Goal: Task Accomplishment & Management: Complete application form

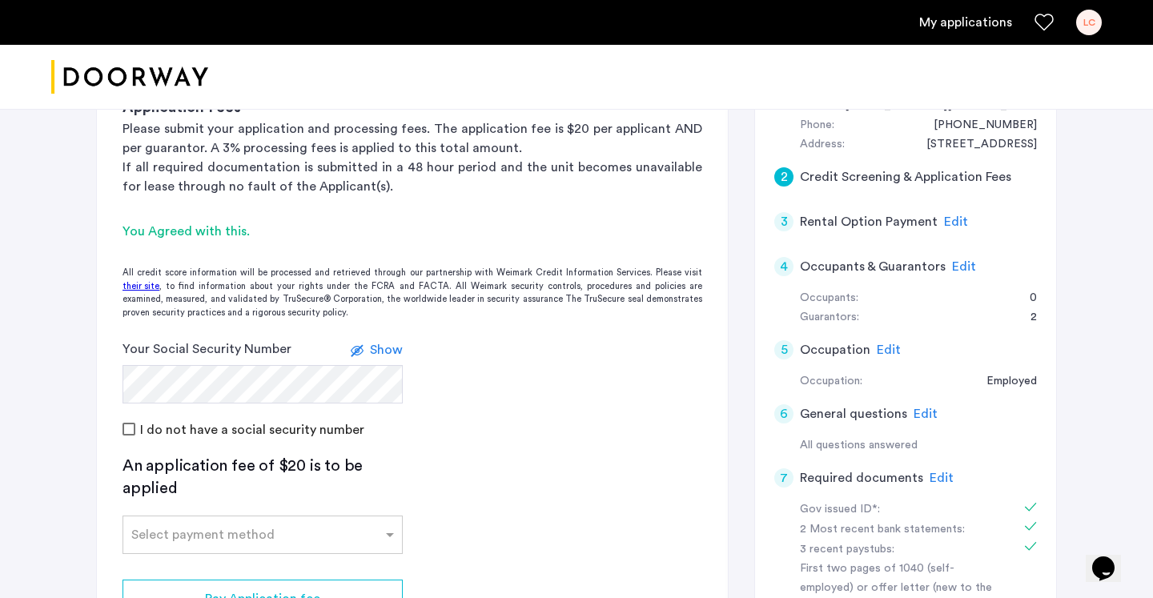
click at [386, 349] on span "Show" at bounding box center [386, 349] width 33 height 13
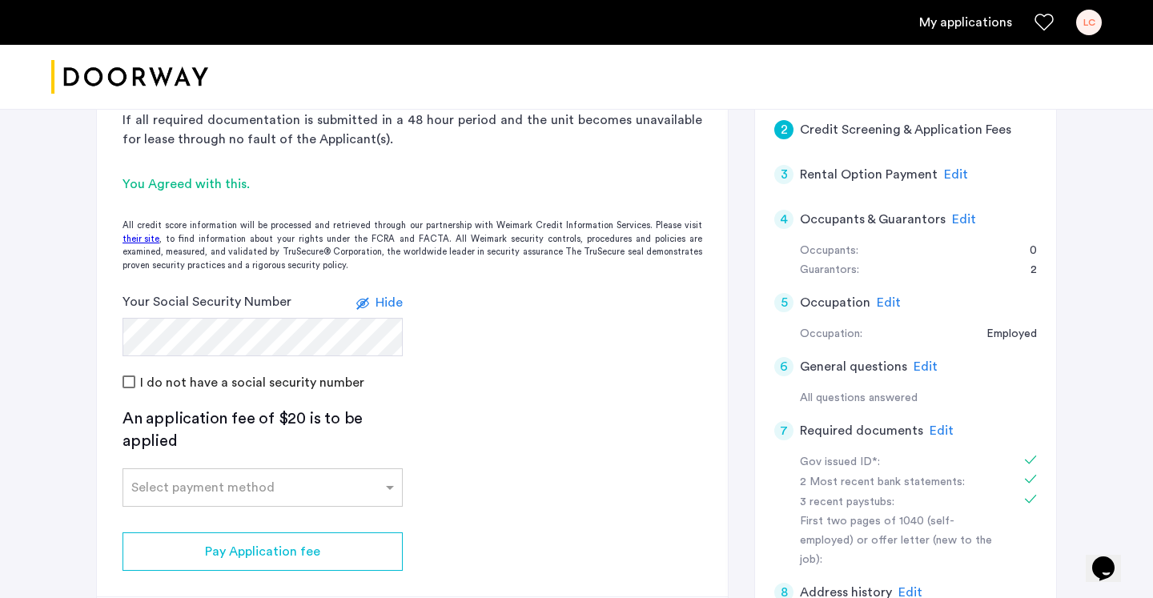
scroll to position [323, 0]
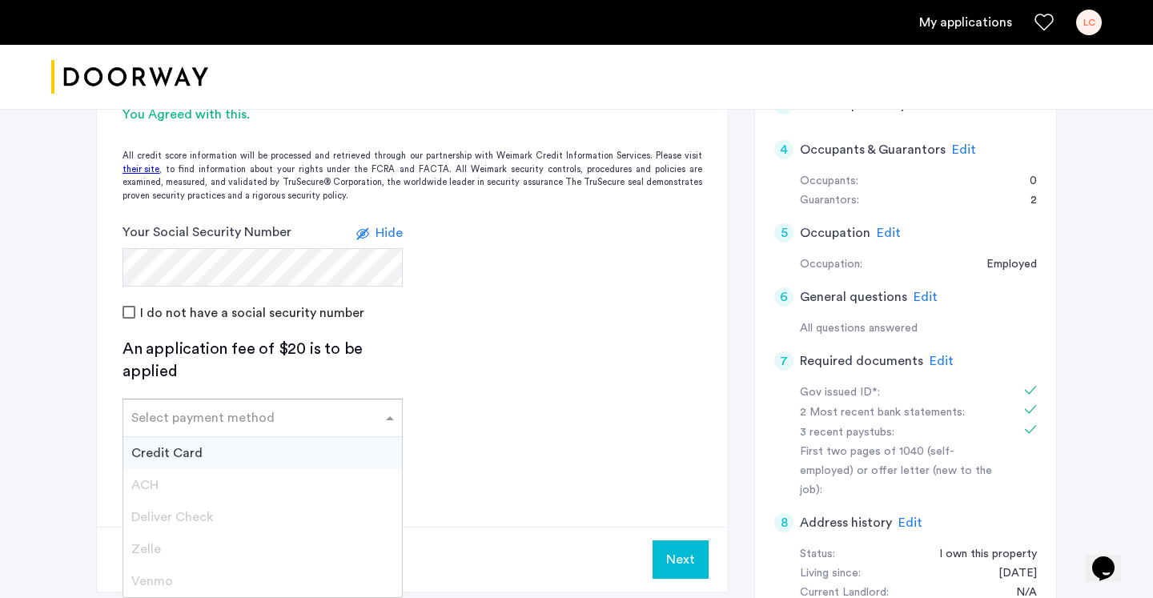
click at [195, 416] on input "text" at bounding box center [246, 414] width 231 height 11
click at [191, 456] on span "Credit Card" at bounding box center [166, 453] width 71 height 13
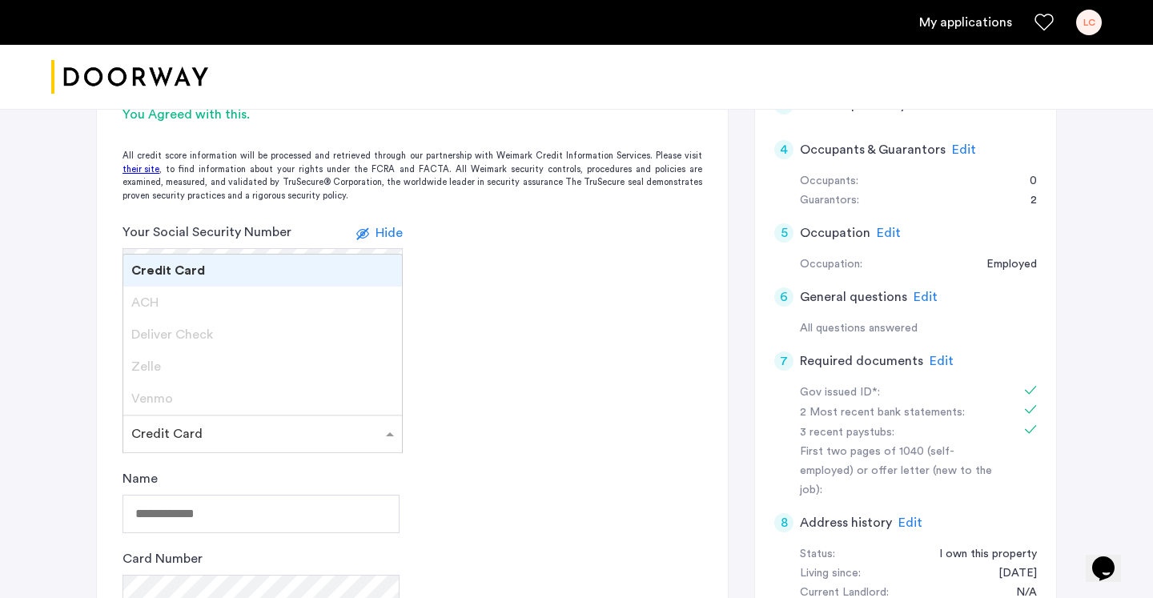
click at [230, 446] on div "Select payment method × Credit Card" at bounding box center [262, 434] width 280 height 38
click at [201, 526] on input "Name" at bounding box center [260, 514] width 277 height 38
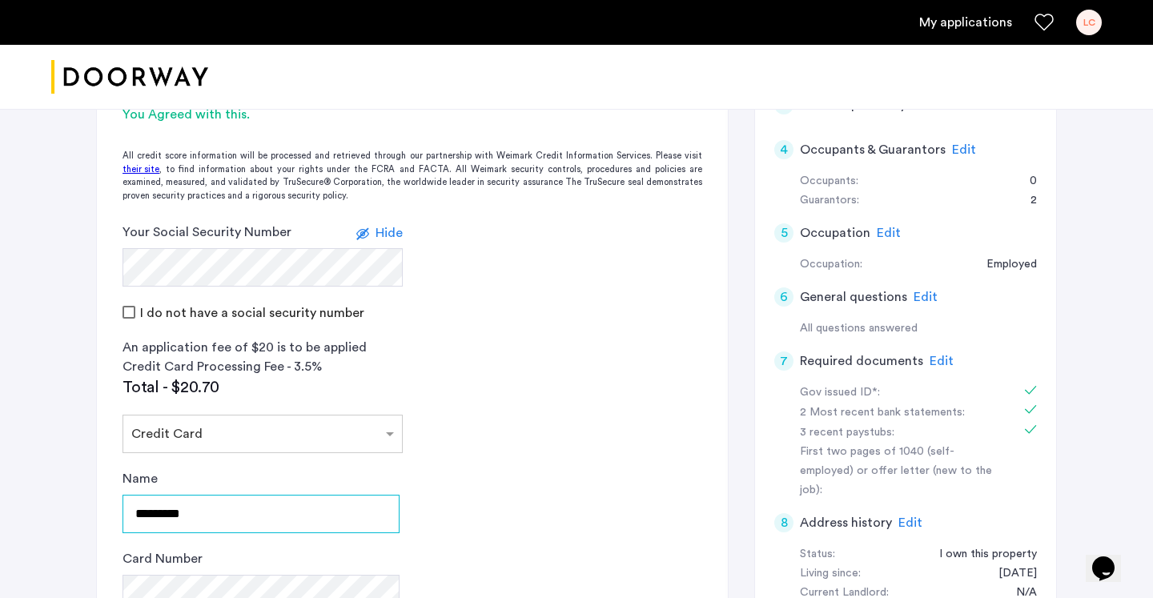
type input "*********"
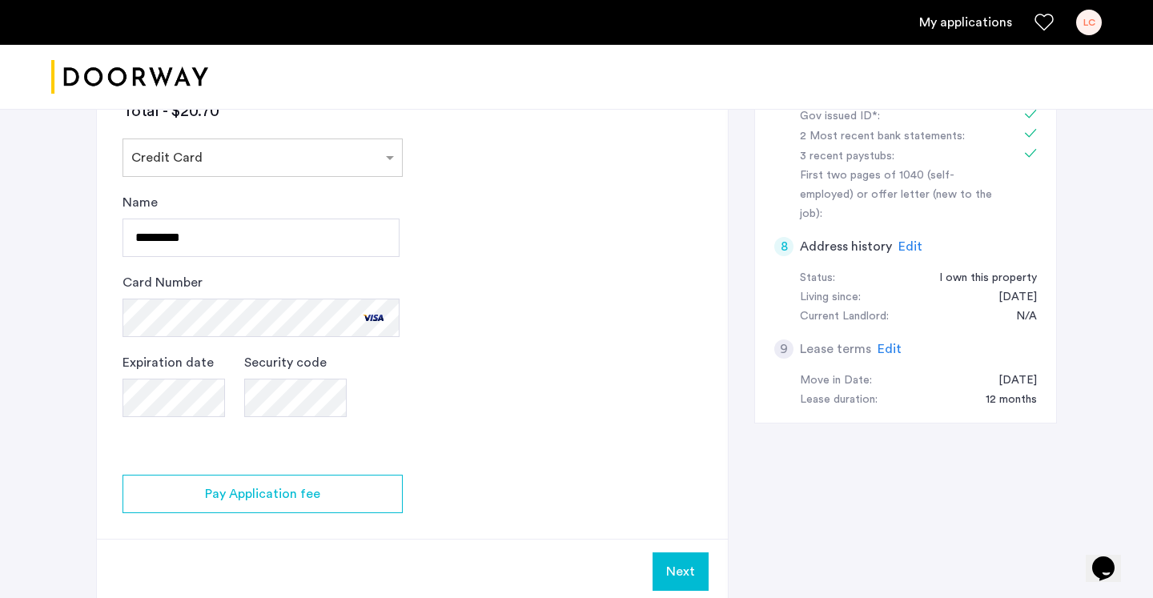
scroll to position [618, 0]
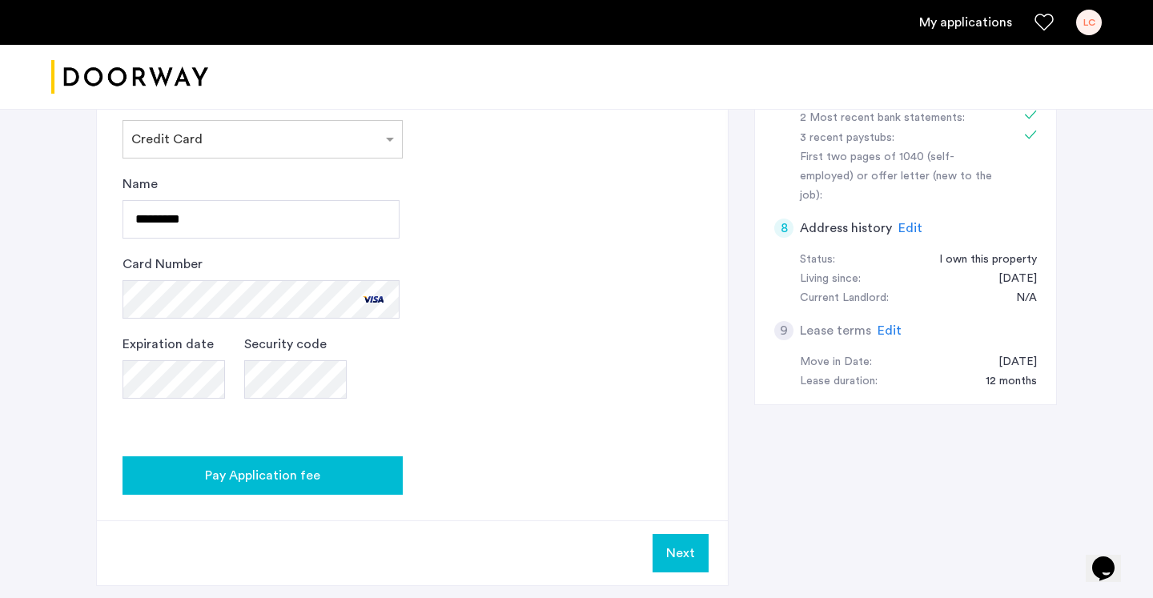
click at [277, 482] on span "Pay Application fee" at bounding box center [262, 475] width 115 height 19
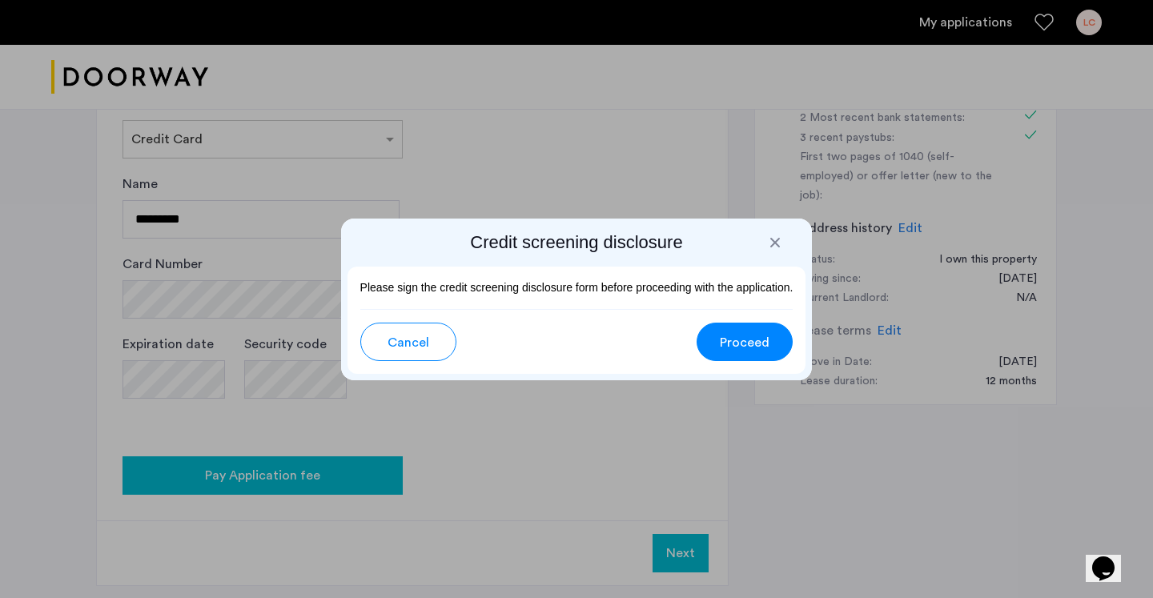
scroll to position [0, 0]
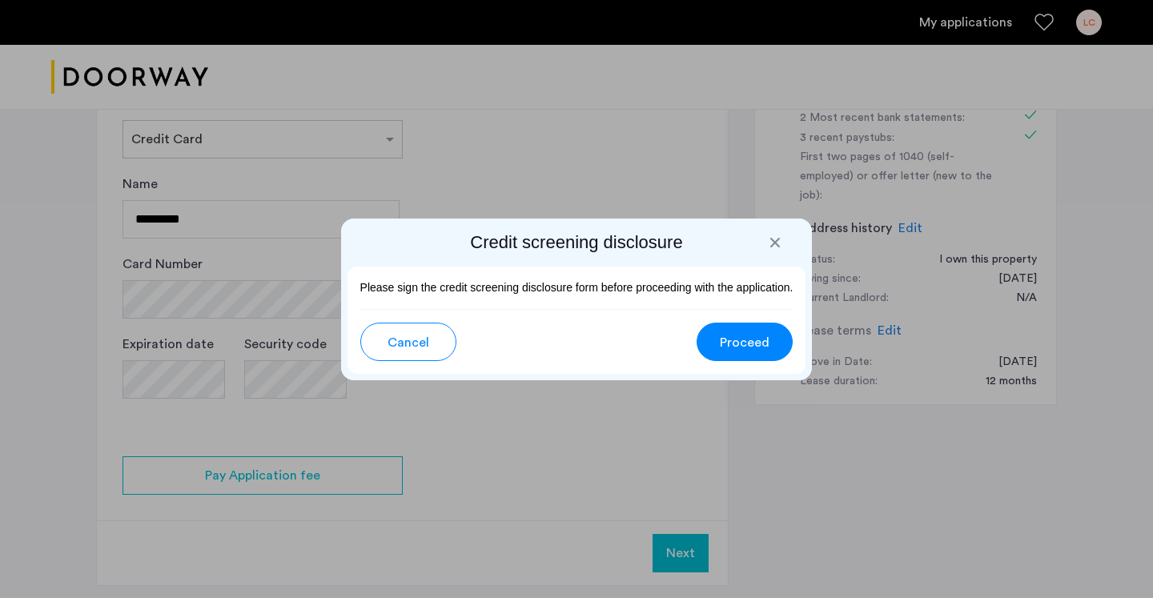
click at [738, 343] on span "Proceed" at bounding box center [745, 342] width 50 height 19
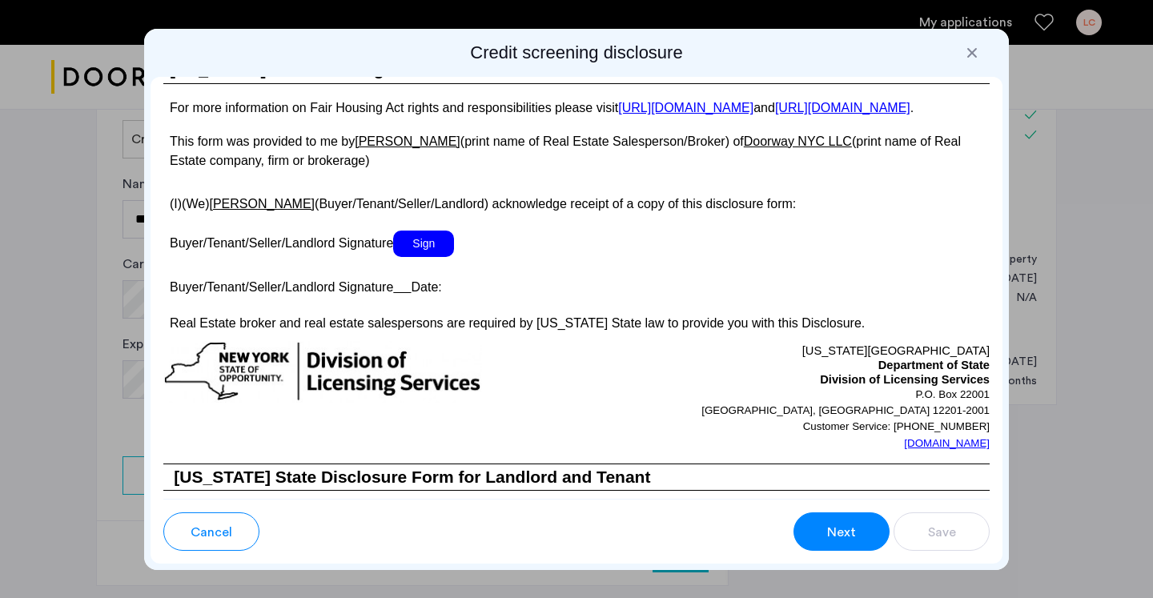
scroll to position [2981, 0]
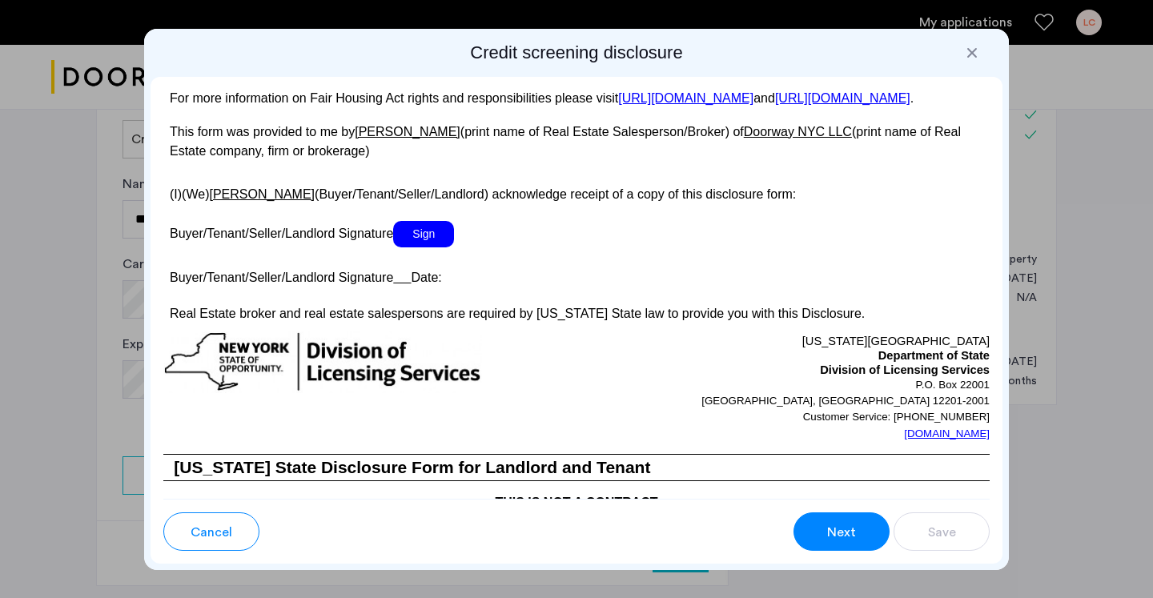
click at [431, 247] on span "Sign" at bounding box center [423, 234] width 61 height 26
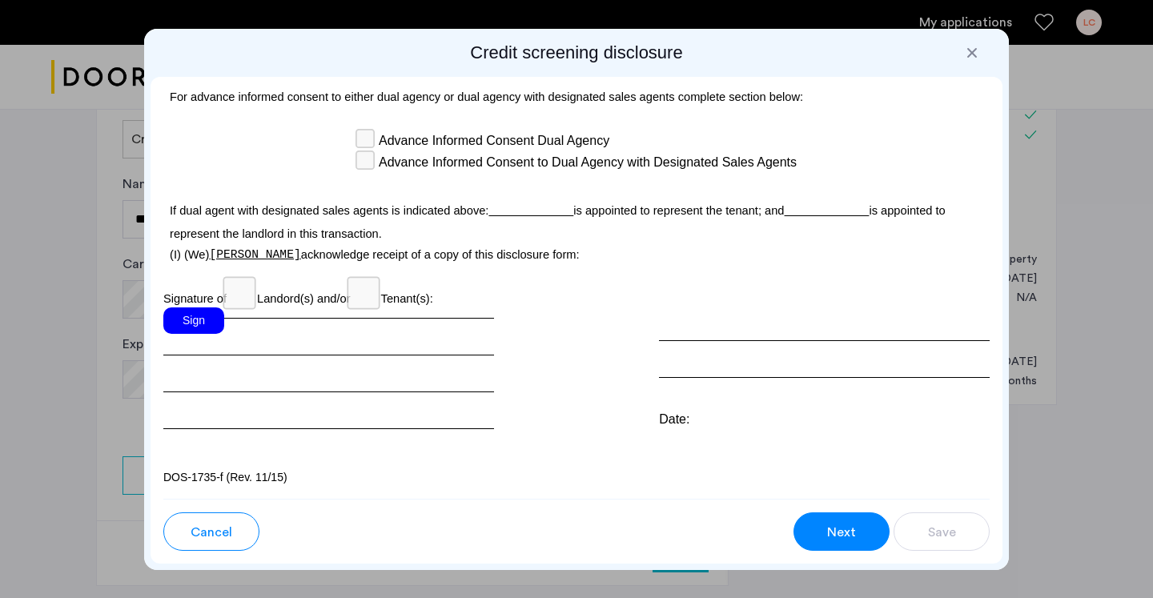
scroll to position [4808, 0]
click at [195, 321] on div "Sign" at bounding box center [193, 320] width 61 height 26
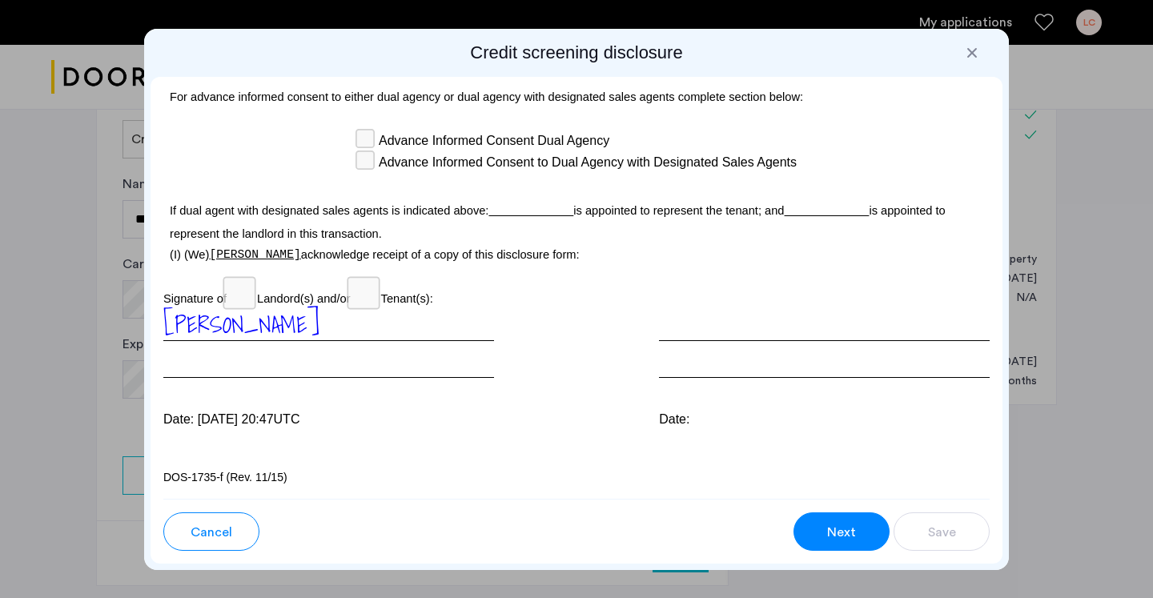
scroll to position [0, 0]
click at [853, 533] on span "Next" at bounding box center [841, 532] width 29 height 19
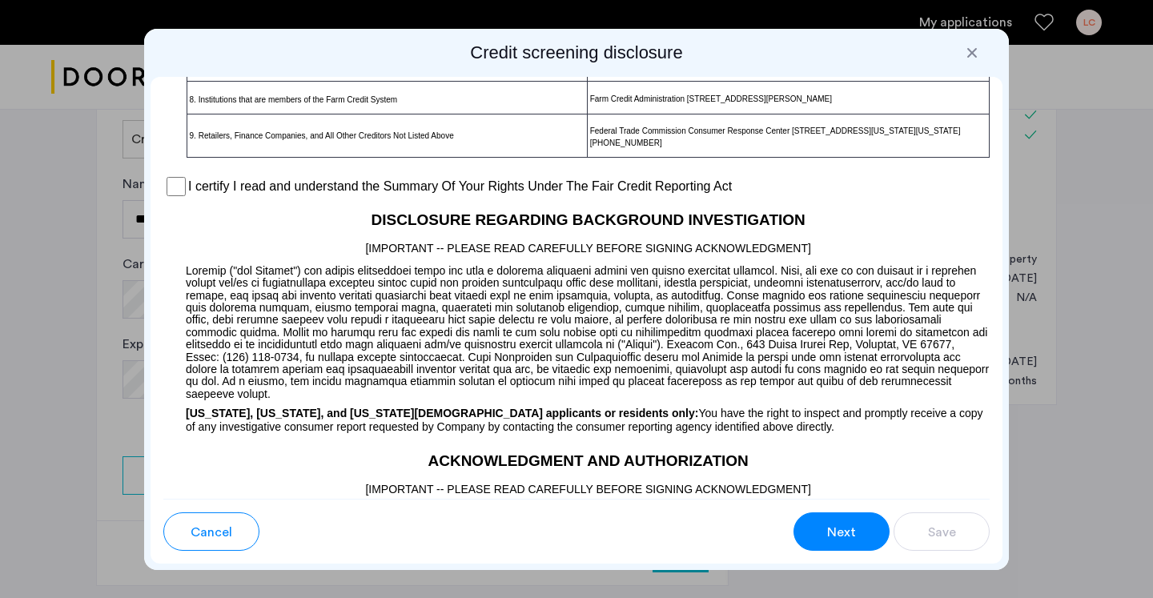
scroll to position [1312, 0]
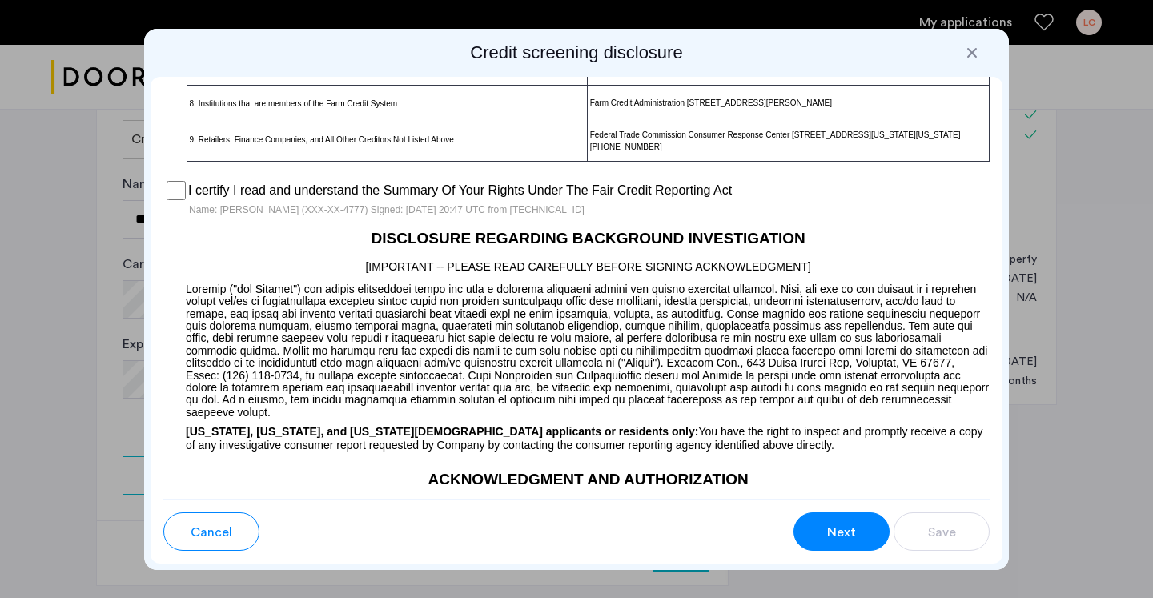
click at [834, 532] on span "Next" at bounding box center [841, 532] width 29 height 19
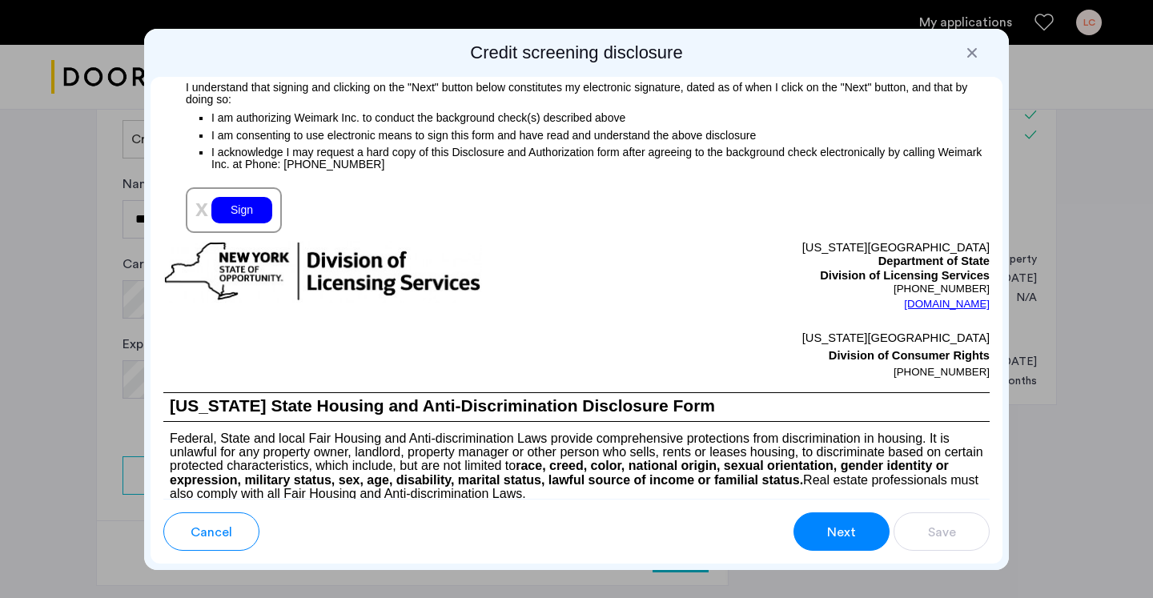
scroll to position [1880, 0]
click at [243, 223] on div "Sign" at bounding box center [241, 209] width 61 height 26
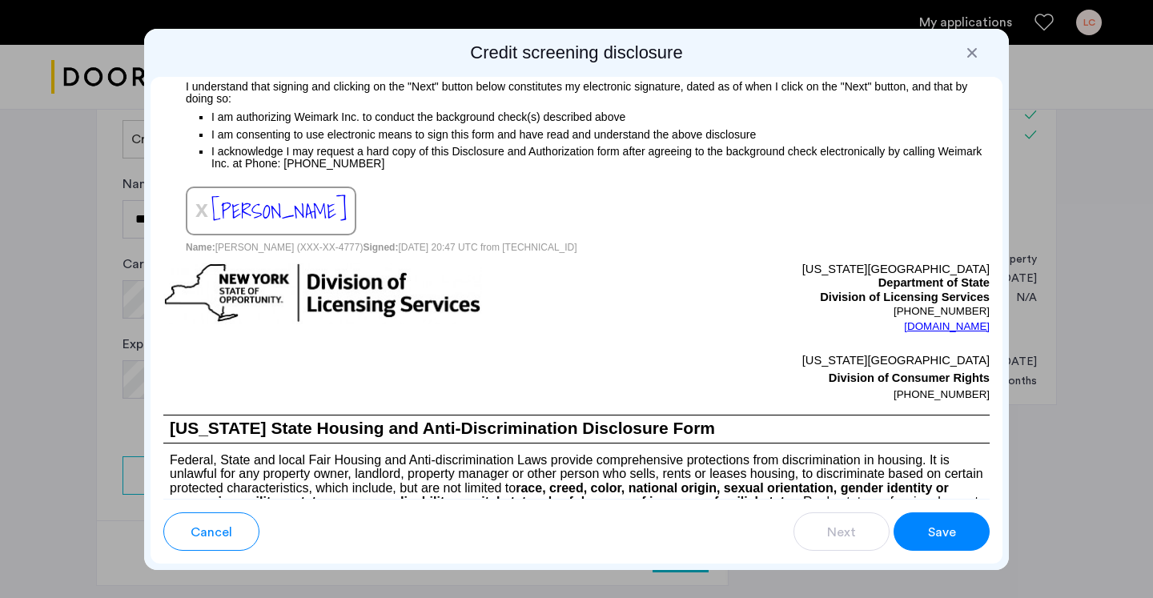
click at [960, 543] on button "Save" at bounding box center [941, 531] width 96 height 38
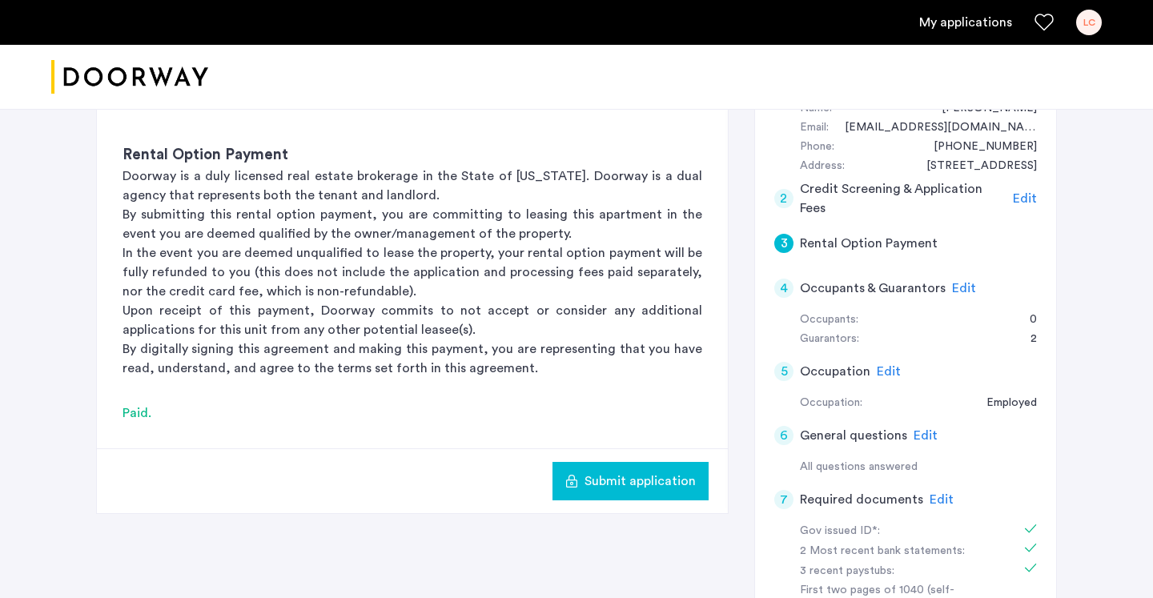
scroll to position [165, 0]
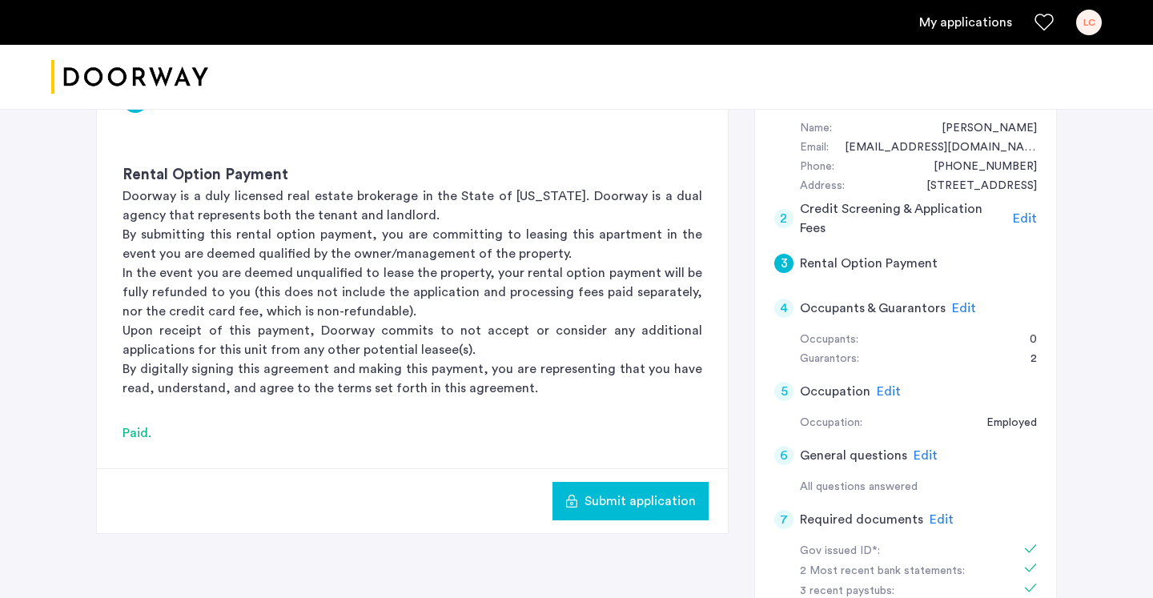
click at [954, 304] on span "Edit" at bounding box center [964, 308] width 24 height 13
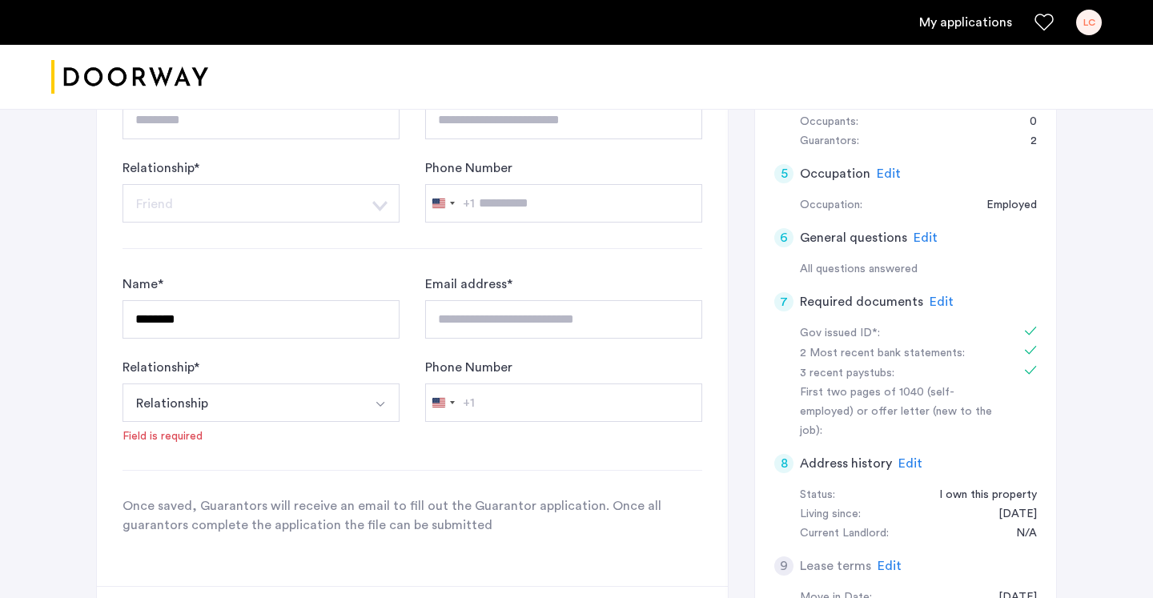
scroll to position [404, 0]
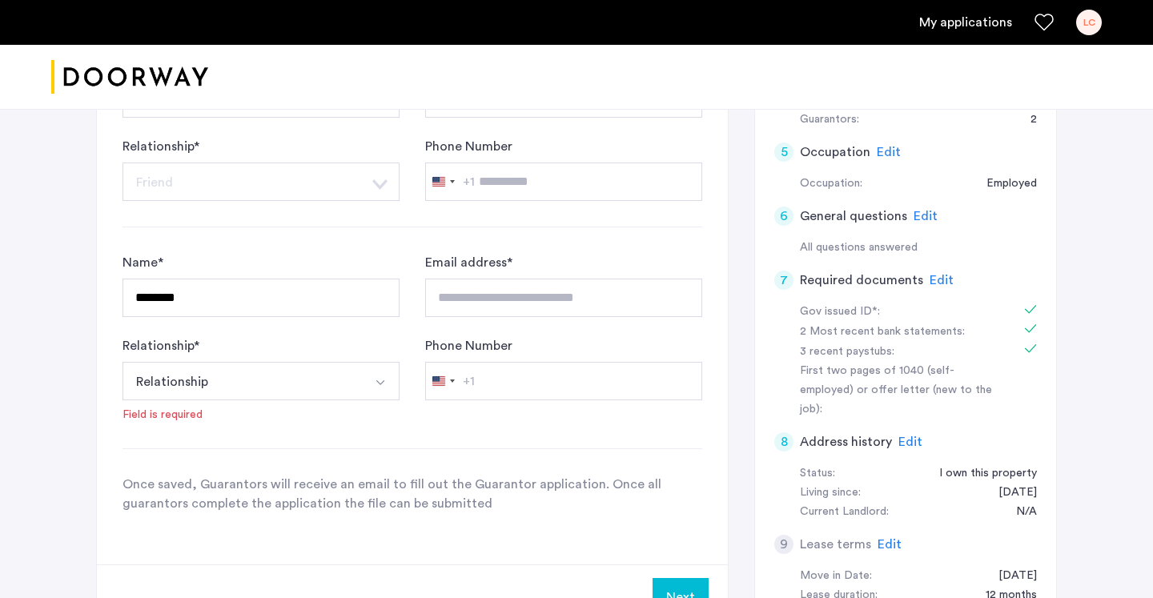
click at [237, 374] on button "Relationship" at bounding box center [241, 381] width 239 height 38
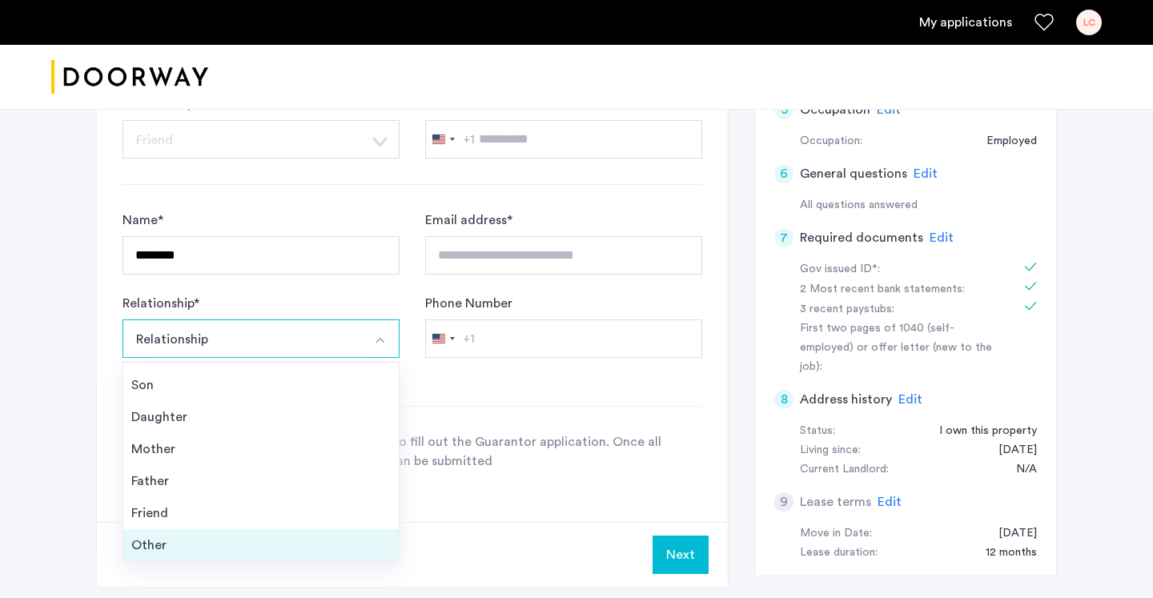
scroll to position [448, 0]
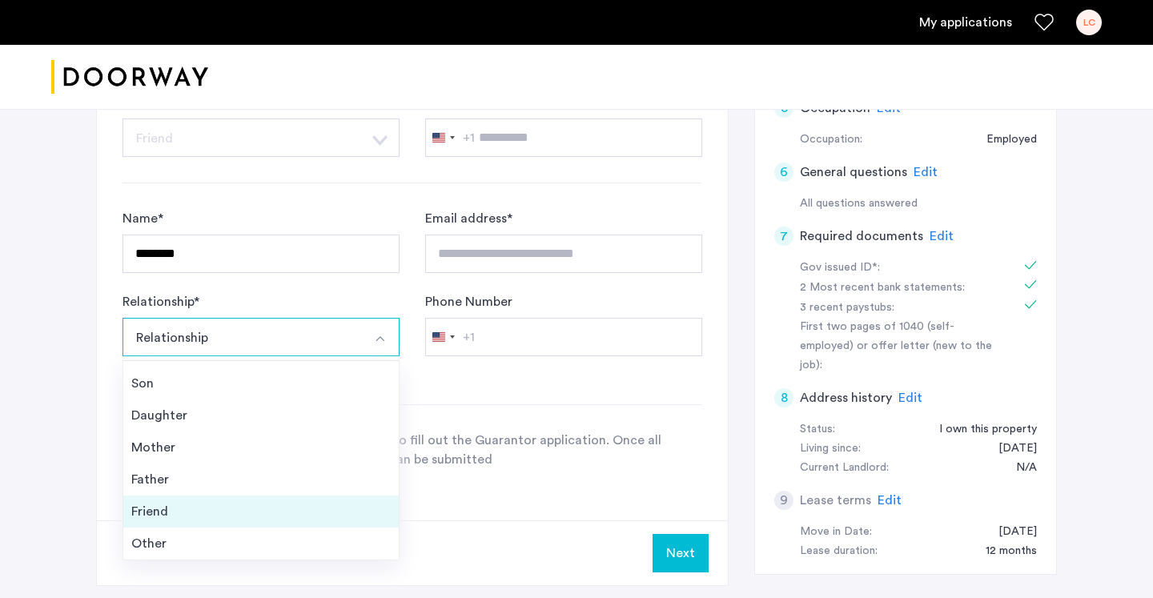
click at [210, 505] on div "Friend" at bounding box center [260, 511] width 259 height 19
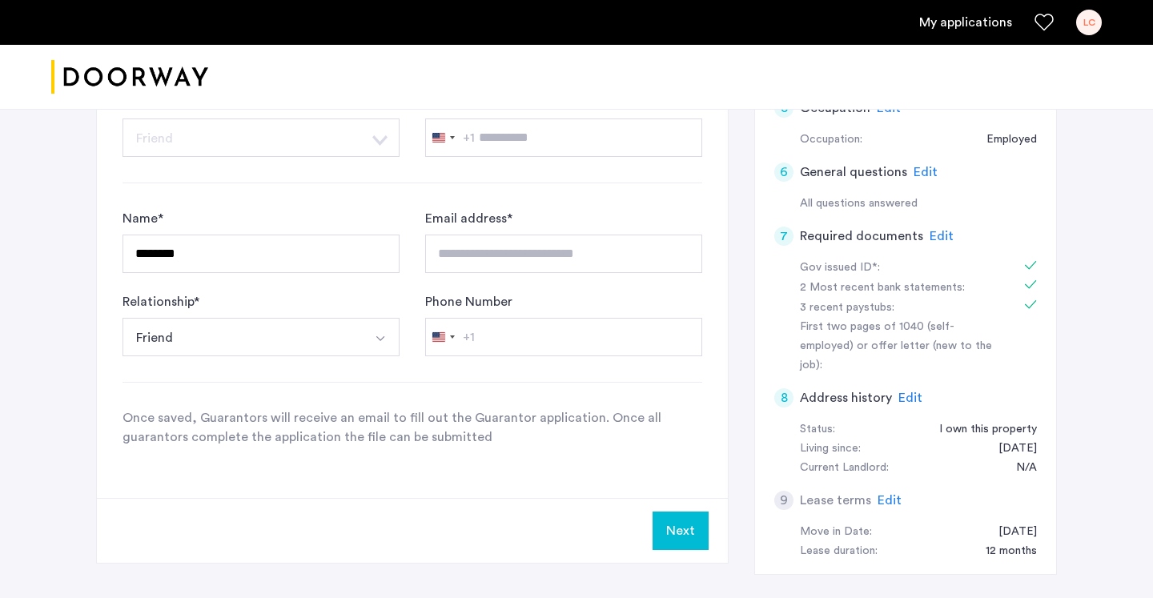
click at [698, 535] on button "Next" at bounding box center [680, 531] width 56 height 38
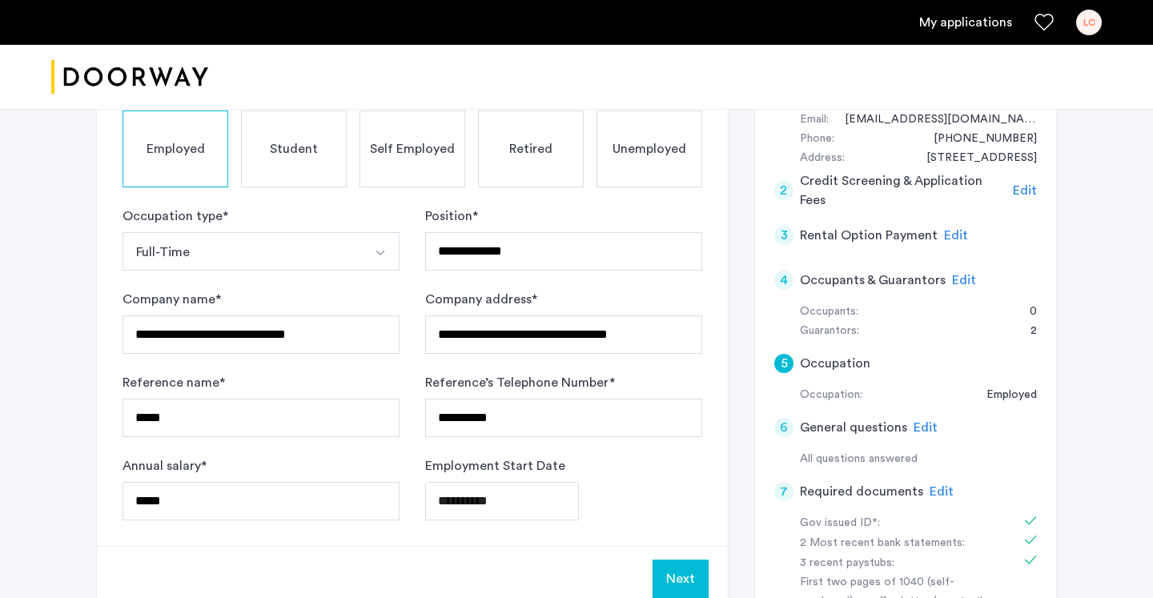
scroll to position [197, 0]
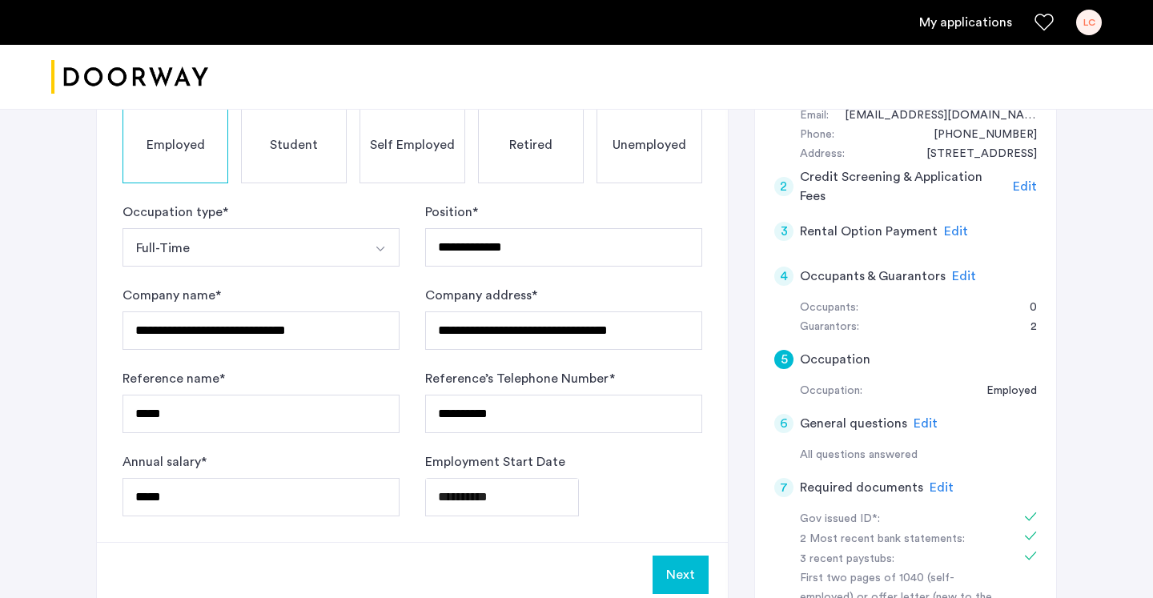
click at [957, 276] on span "Edit" at bounding box center [964, 276] width 24 height 13
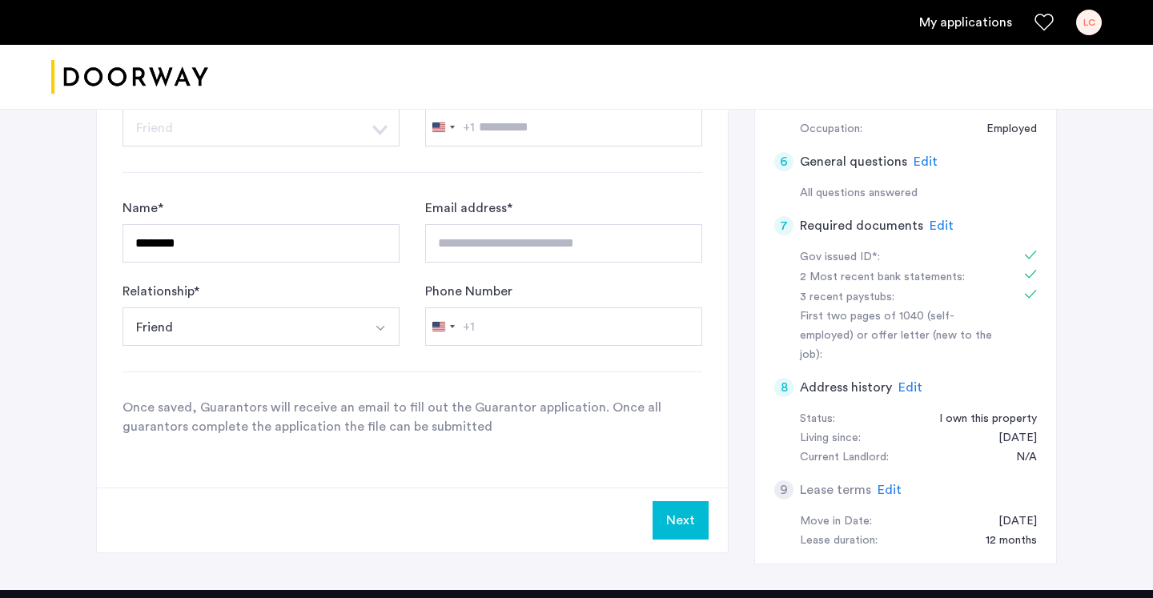
scroll to position [460, 0]
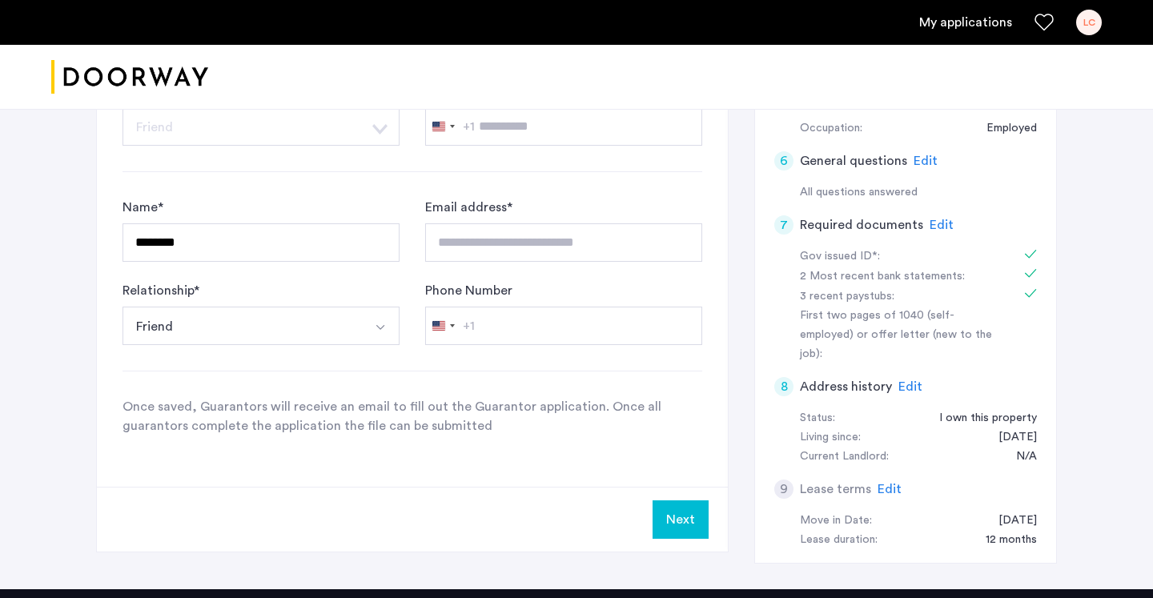
click at [679, 524] on button "Next" at bounding box center [680, 519] width 56 height 38
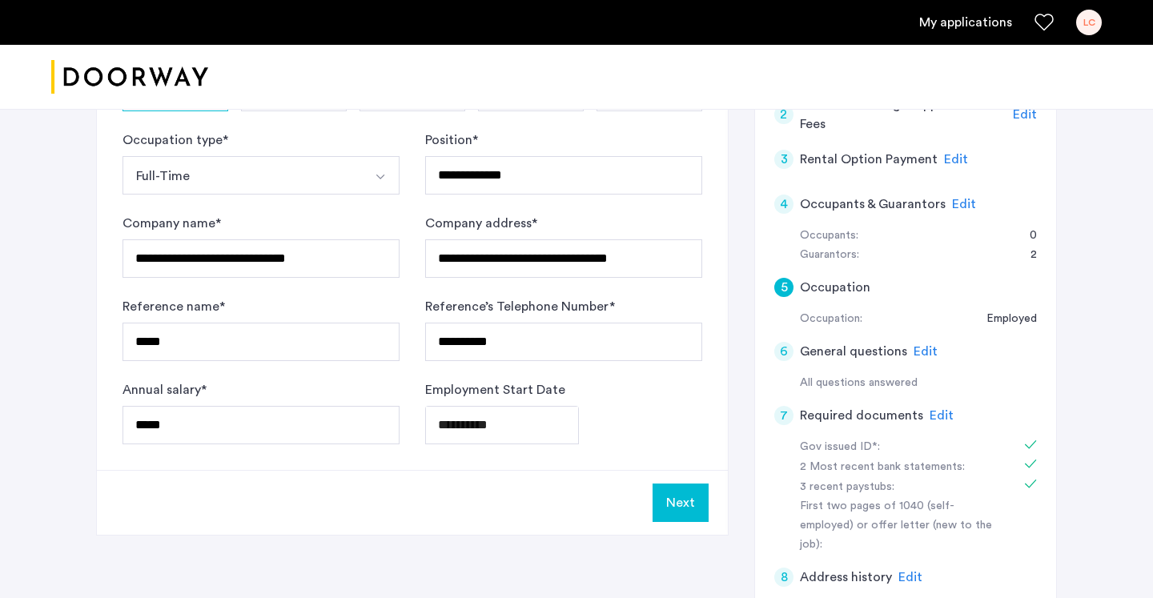
scroll to position [331, 0]
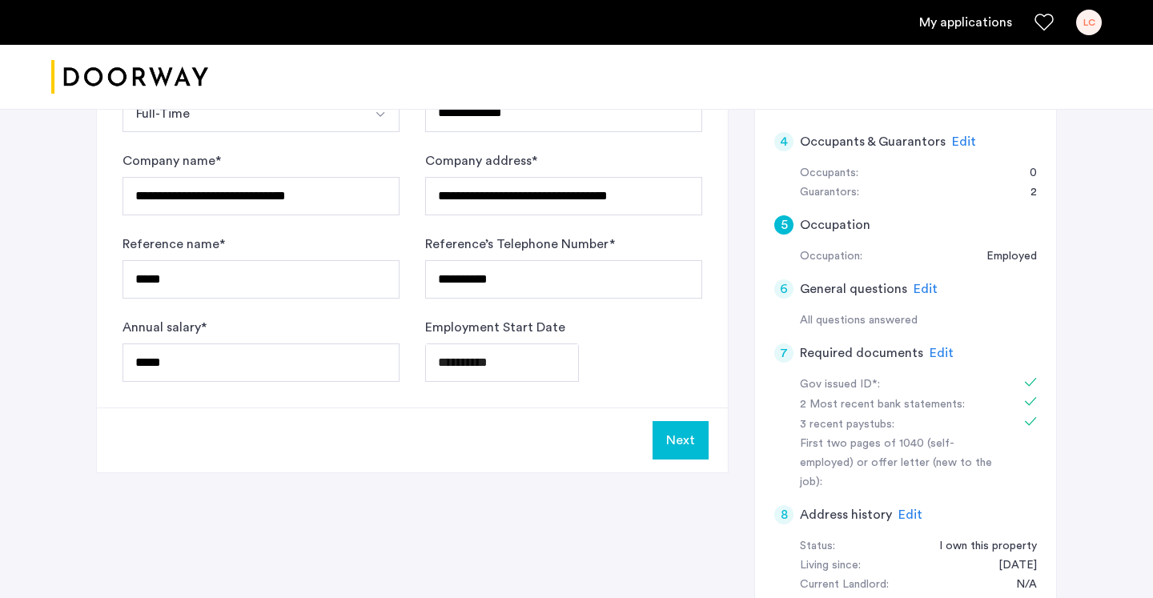
click at [688, 428] on button "Next" at bounding box center [680, 440] width 56 height 38
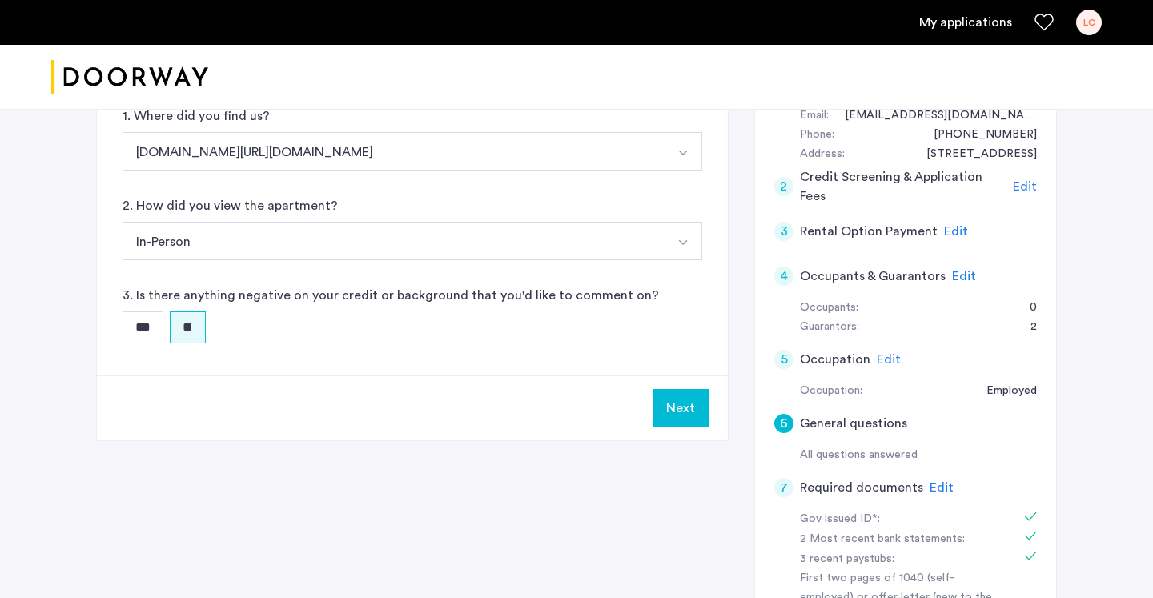
scroll to position [263, 0]
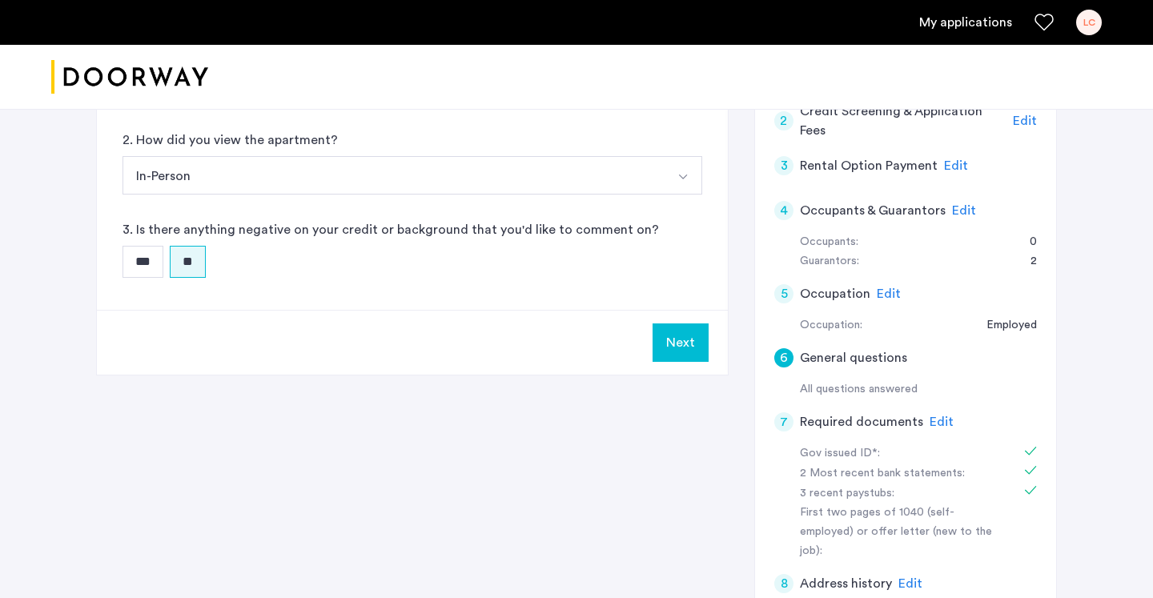
click at [683, 346] on button "Next" at bounding box center [680, 342] width 56 height 38
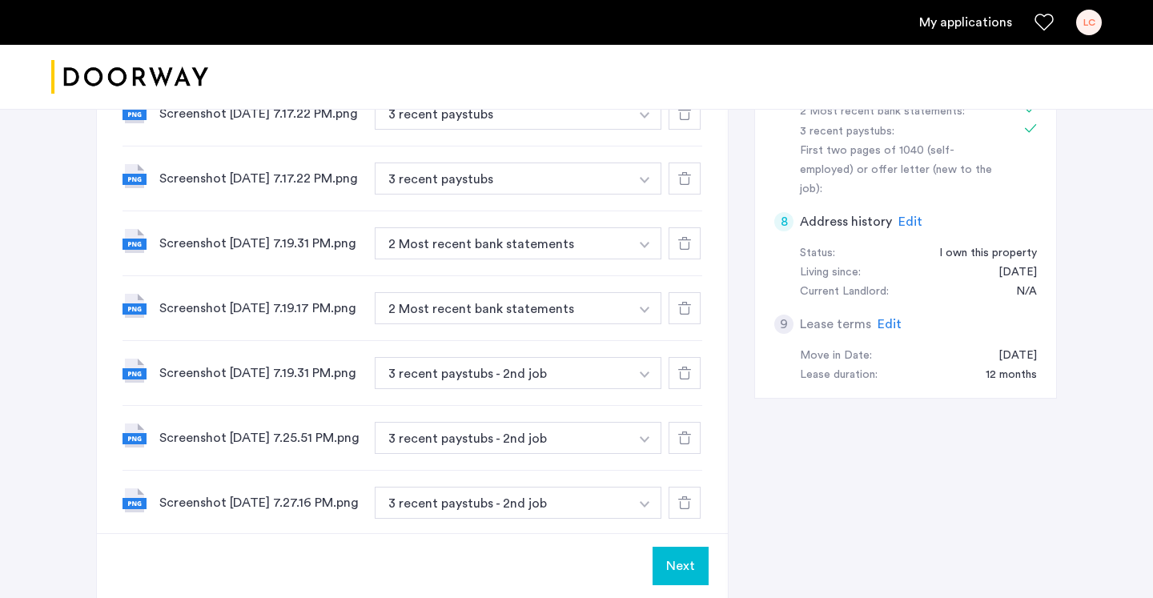
scroll to position [750, 0]
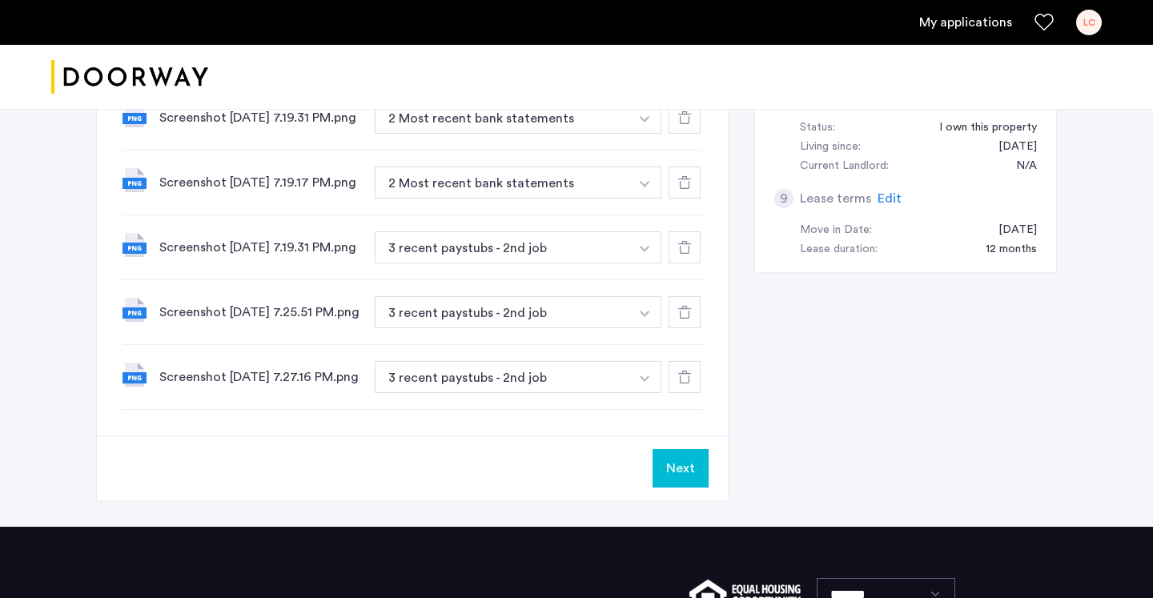
click at [672, 488] on button "Next" at bounding box center [680, 468] width 56 height 38
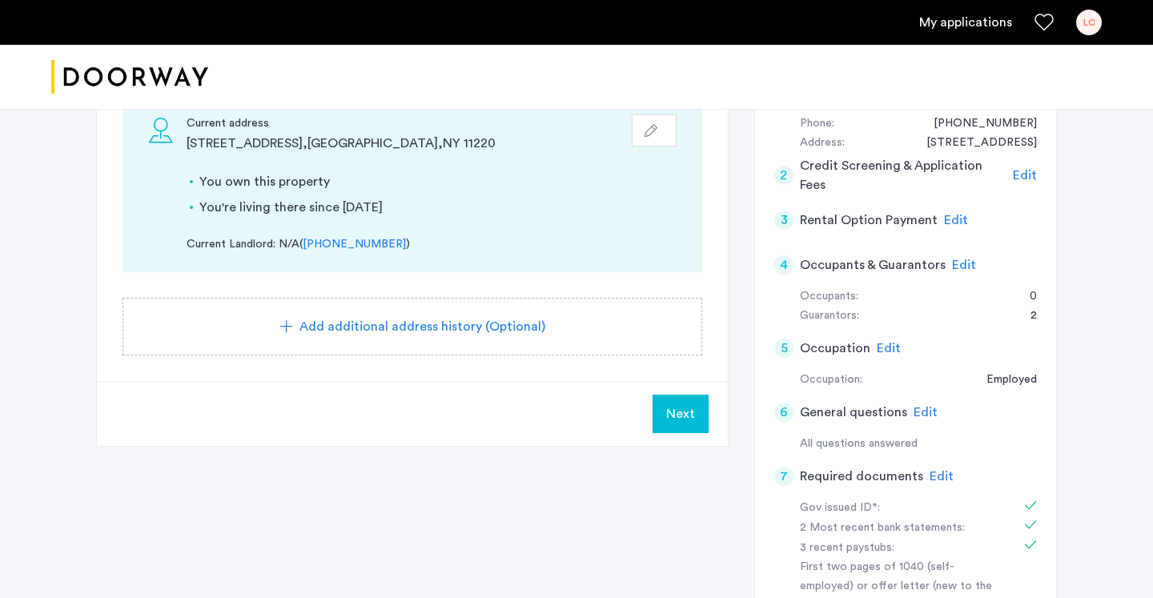
scroll to position [207, 0]
click at [687, 416] on span "Next" at bounding box center [680, 415] width 29 height 19
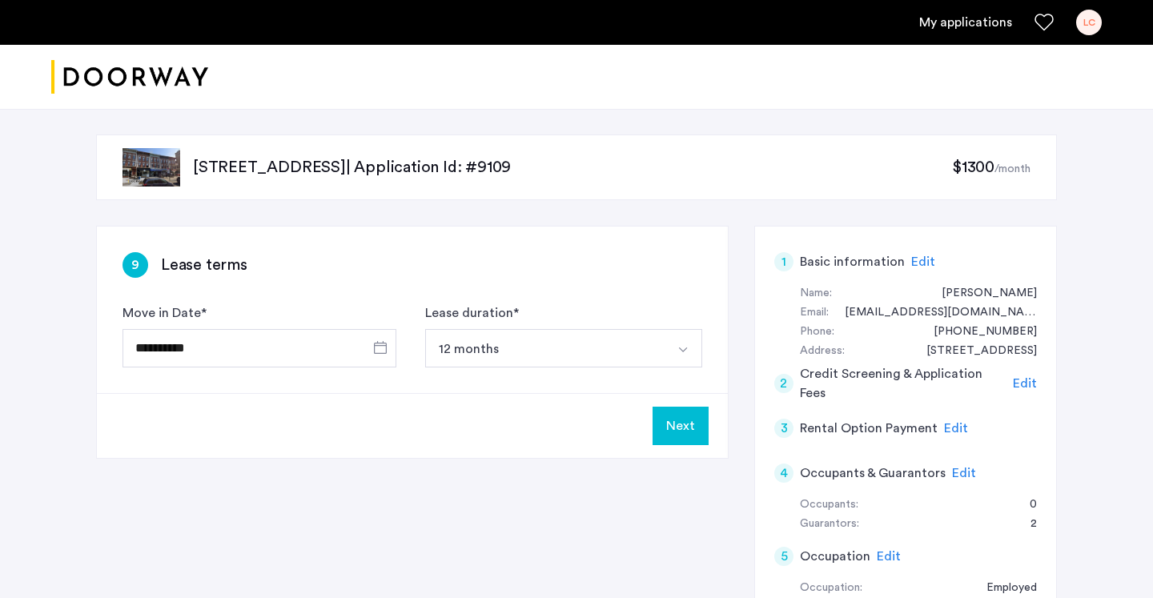
click at [673, 416] on button "Next" at bounding box center [680, 426] width 56 height 38
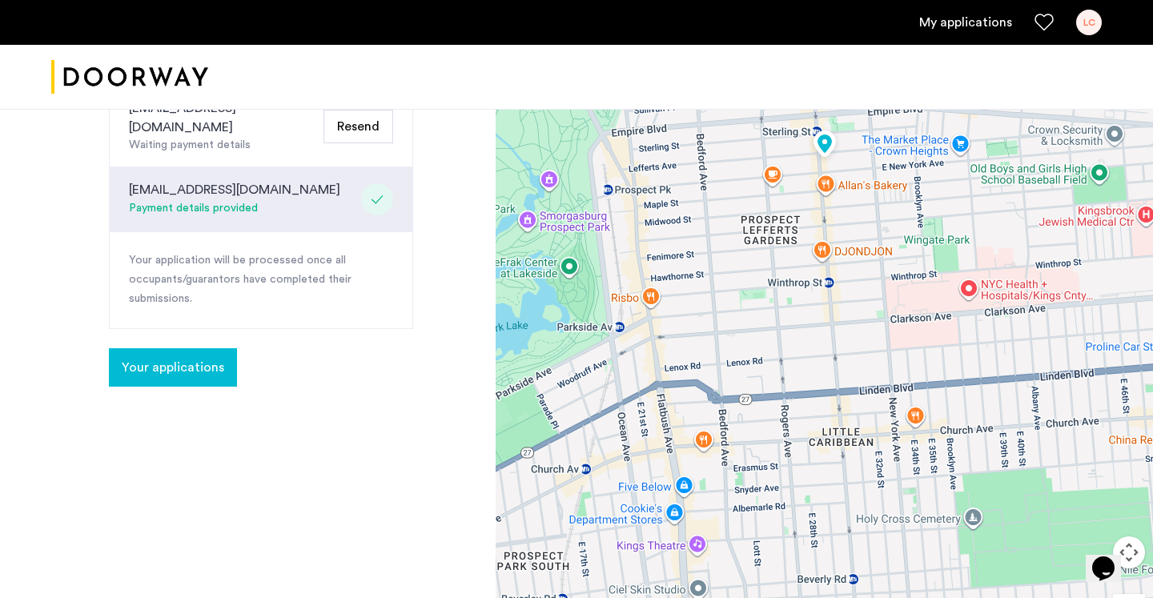
scroll to position [428, 0]
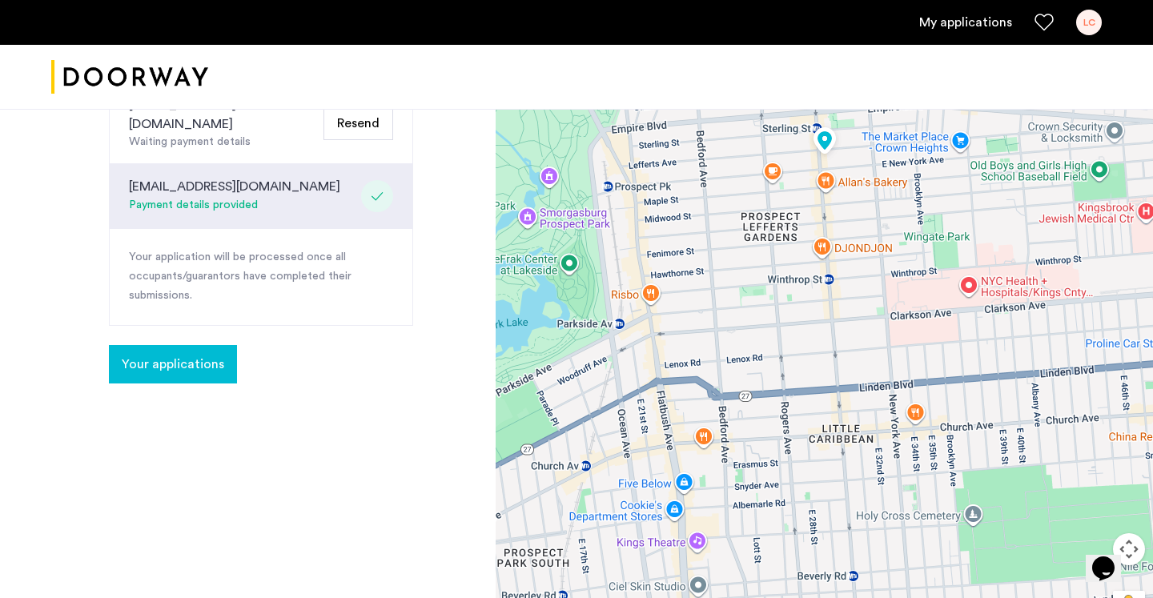
click at [181, 355] on span "Your applications" at bounding box center [173, 364] width 102 height 19
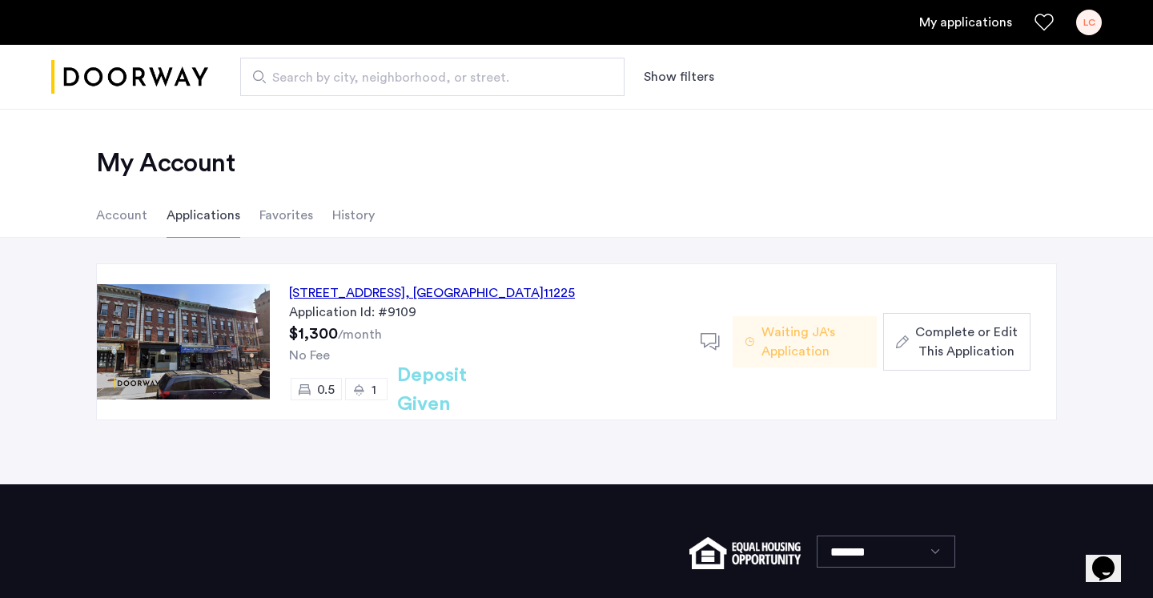
click at [283, 215] on li "Favorites" at bounding box center [286, 215] width 54 height 45
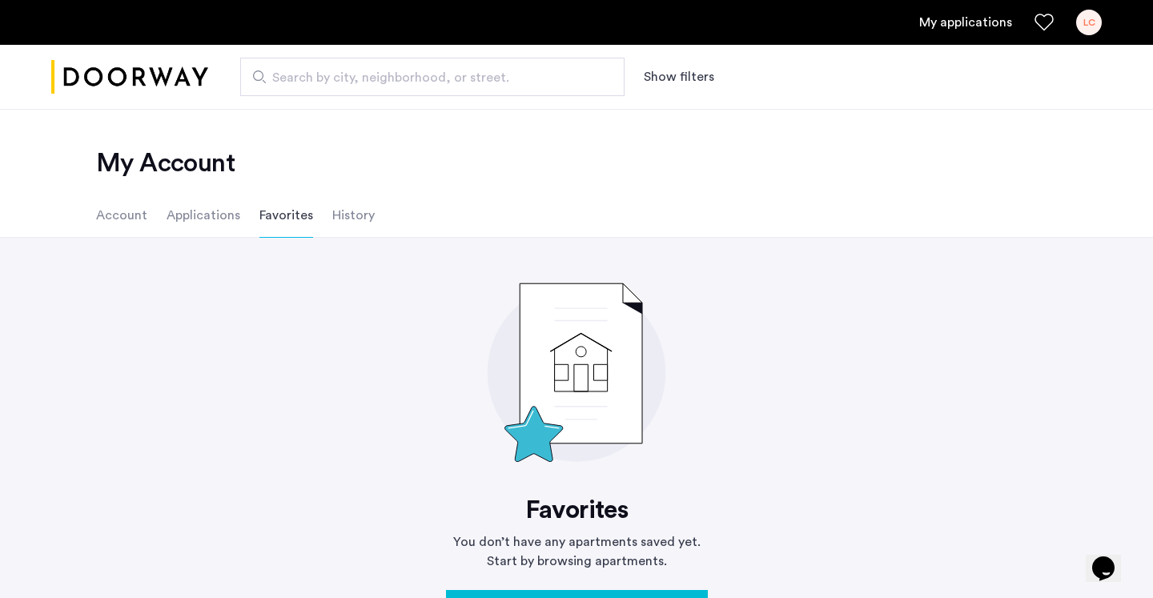
click at [362, 210] on li "History" at bounding box center [353, 215] width 42 height 45
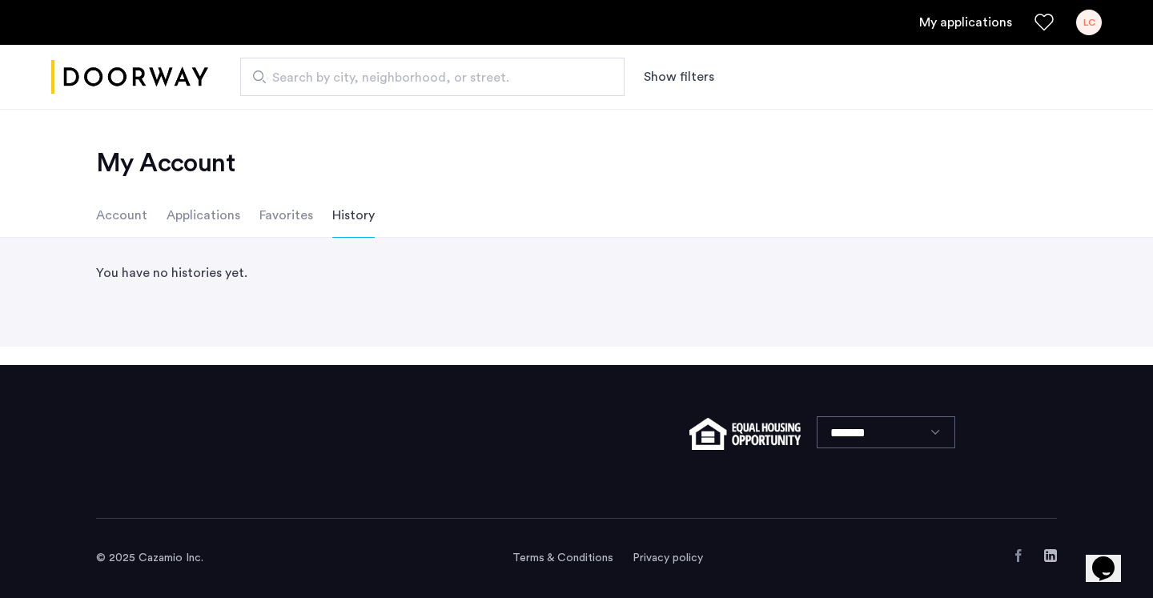
click at [122, 220] on li "Account" at bounding box center [121, 215] width 51 height 45
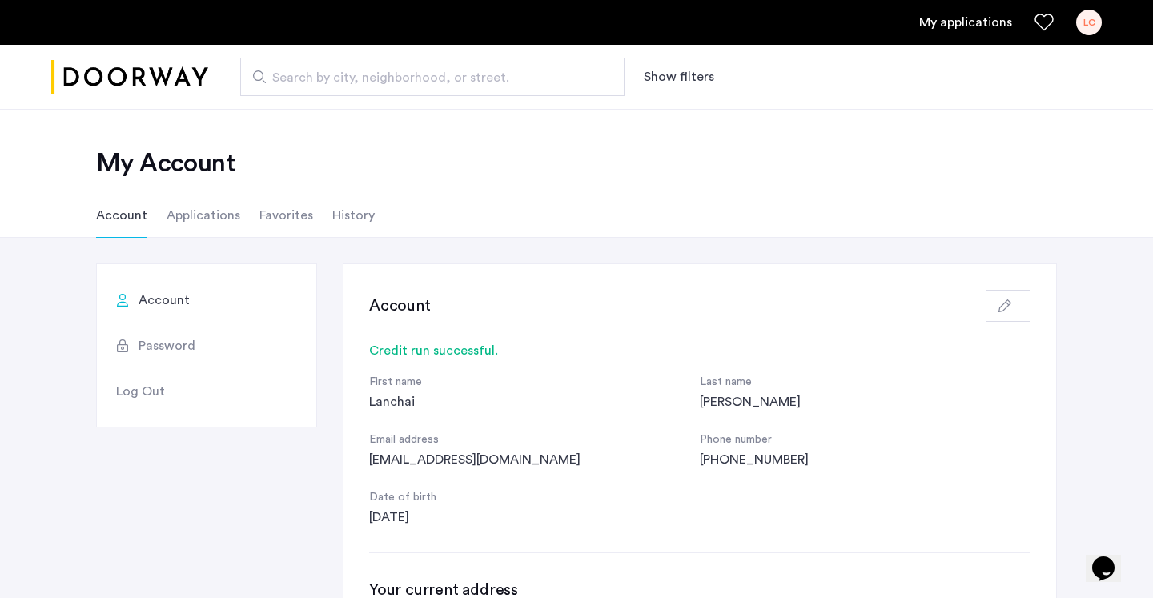
click at [216, 228] on li "Applications" at bounding box center [204, 215] width 74 height 45
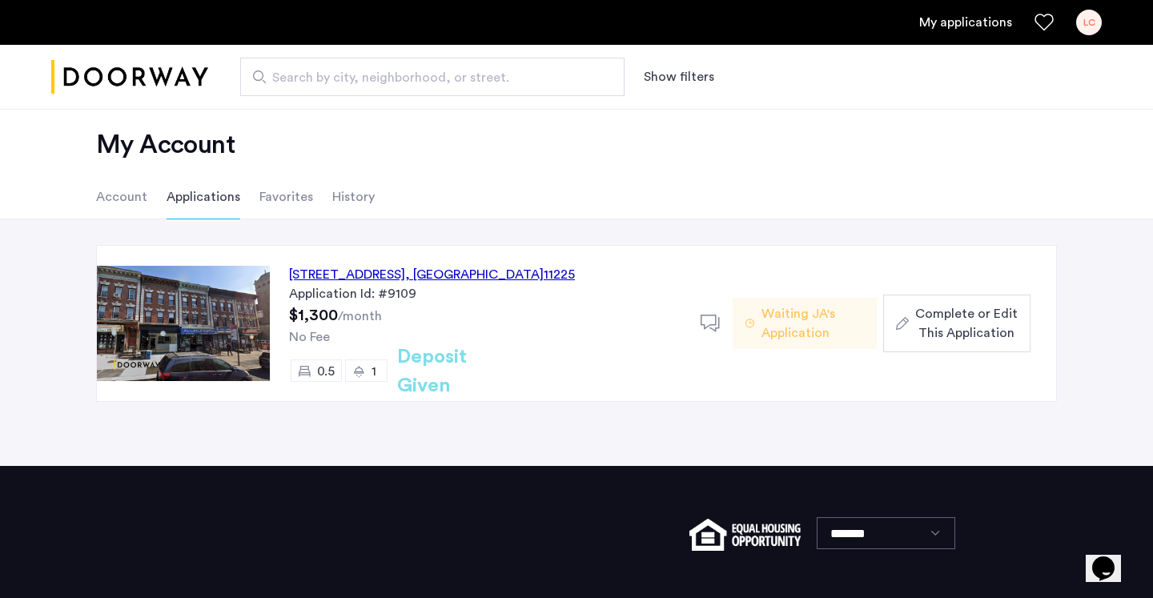
scroll to position [23, 0]
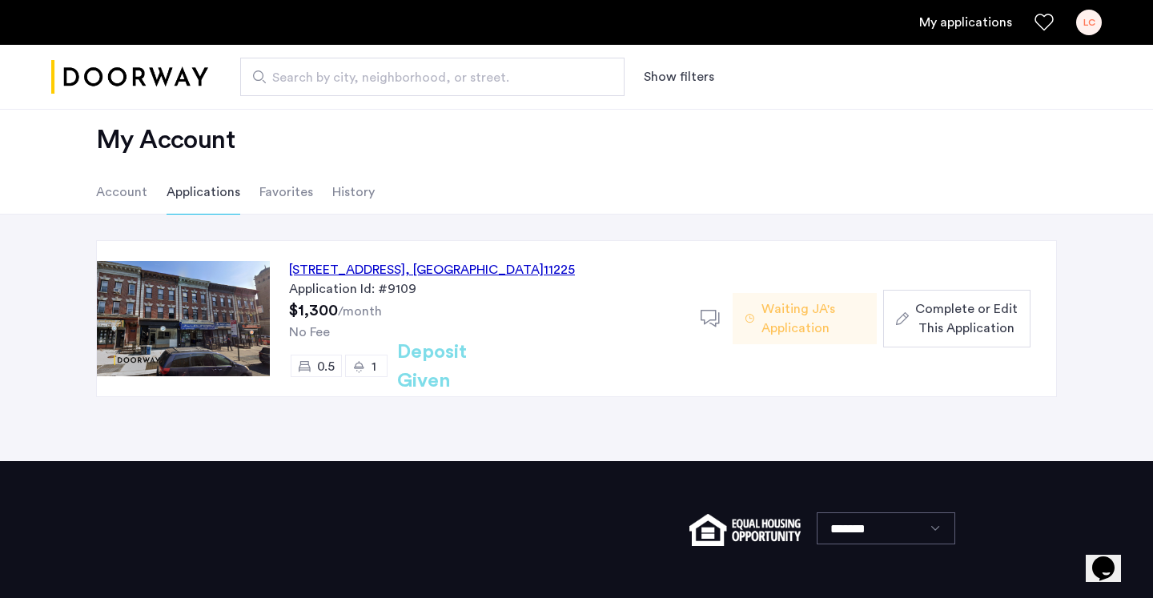
click at [462, 265] on div "1071 Nostrand Avenue, Unit 2BL, Brooklyn , NY 11225" at bounding box center [432, 269] width 286 height 19
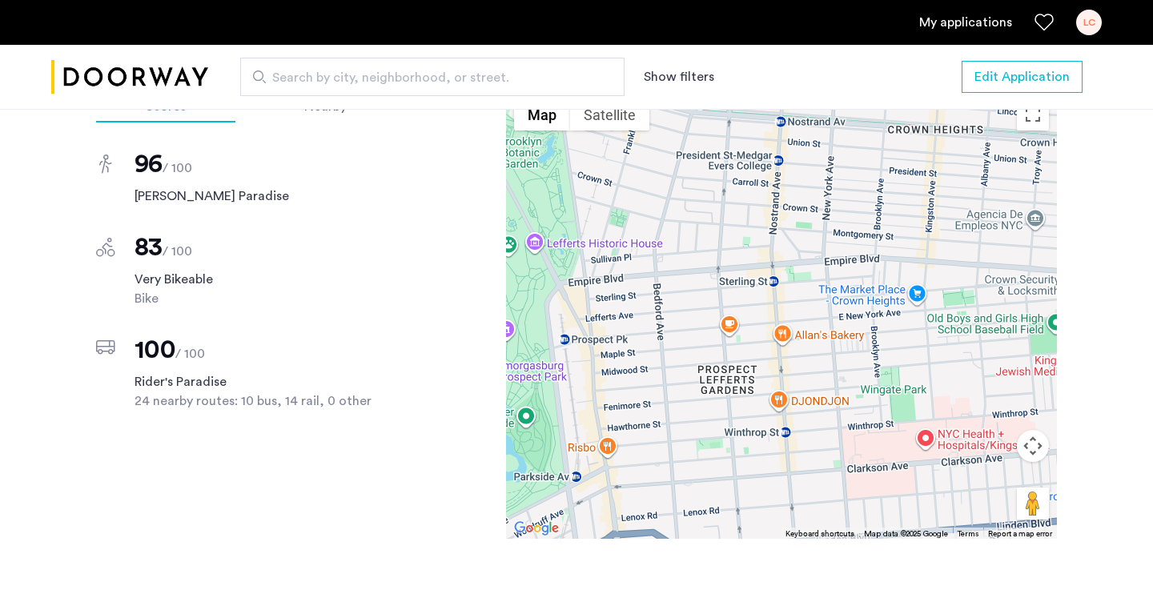
scroll to position [1460, 0]
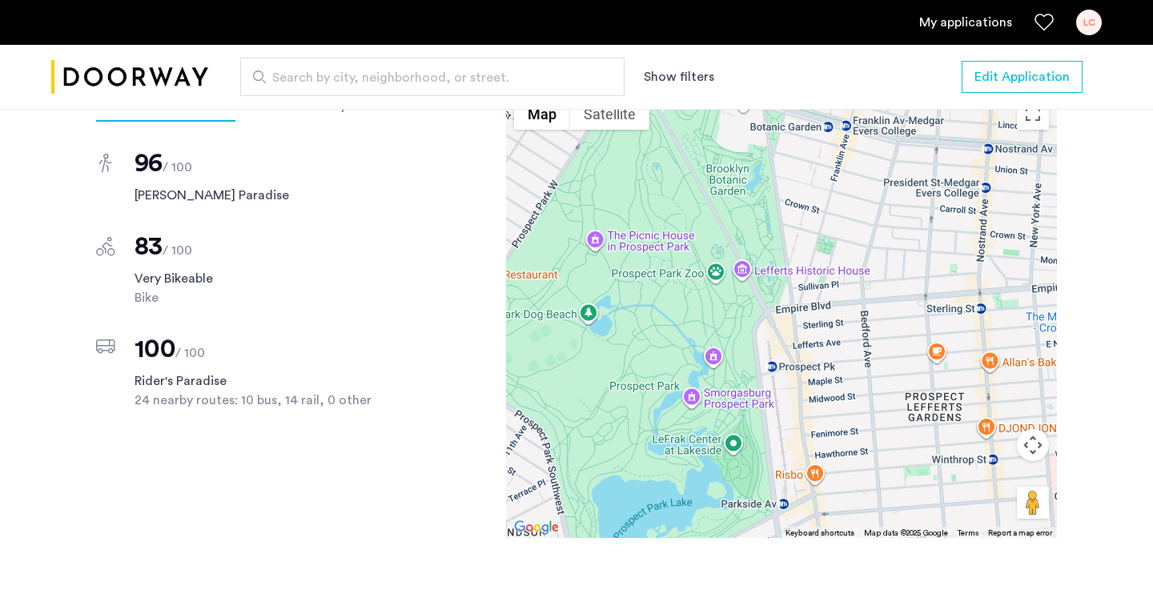
drag, startPoint x: 701, startPoint y: 288, endPoint x: 933, endPoint y: 317, distance: 233.2
click at [931, 317] on div at bounding box center [781, 314] width 551 height 448
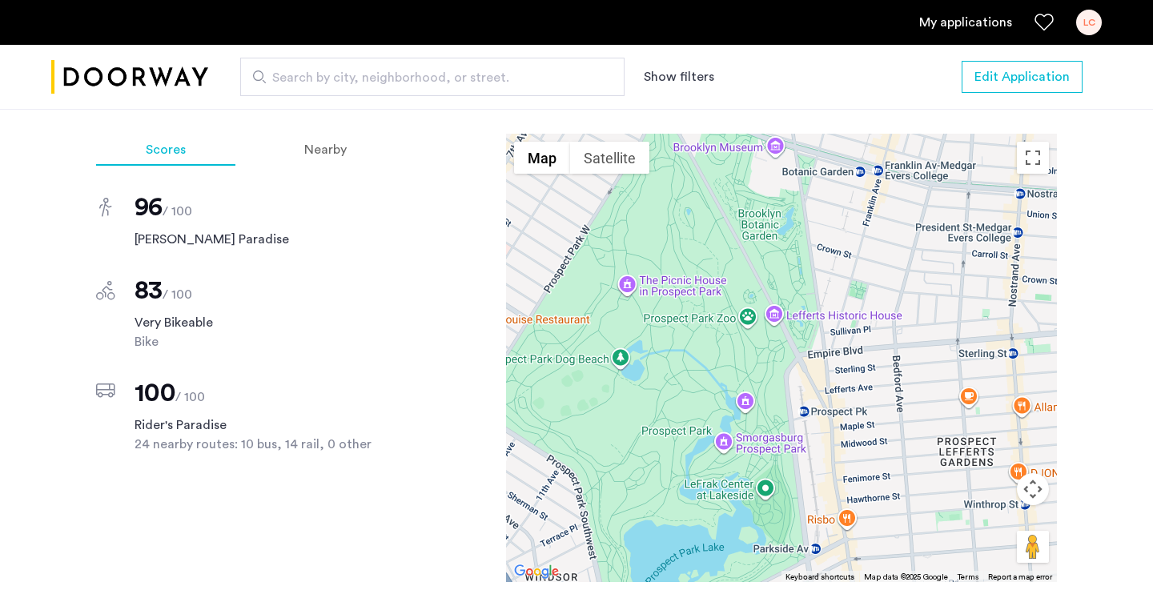
scroll to position [1415, 0]
